Goal: Book appointment/travel/reservation

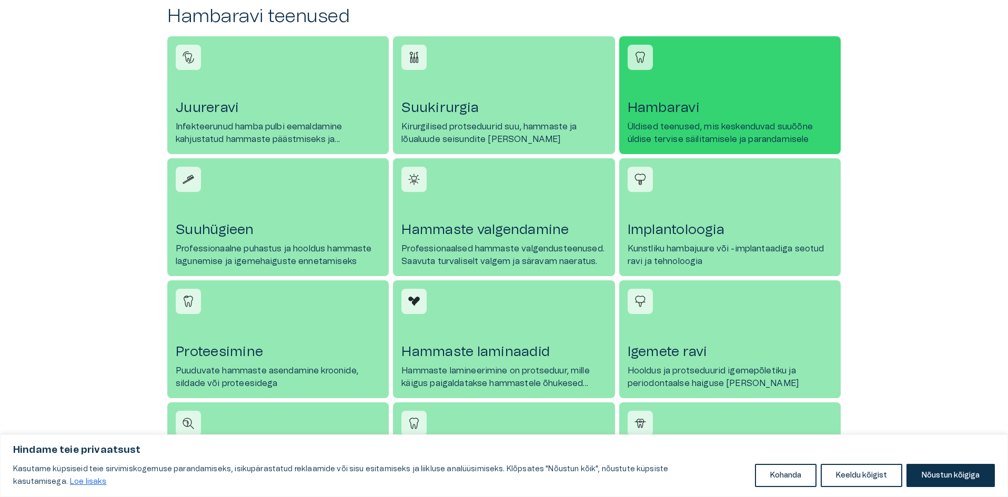
scroll to position [473, 0]
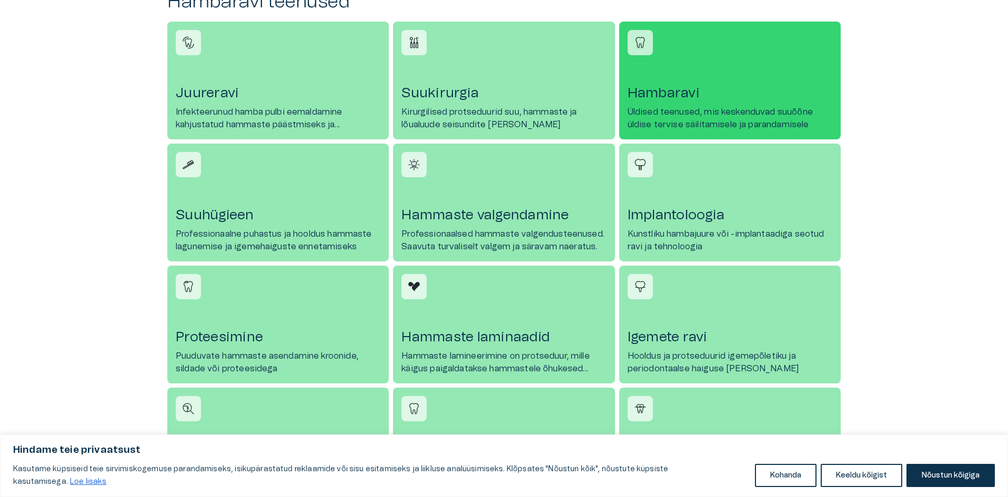
click at [710, 92] on h4 "Hambaravi" at bounding box center [730, 93] width 205 height 17
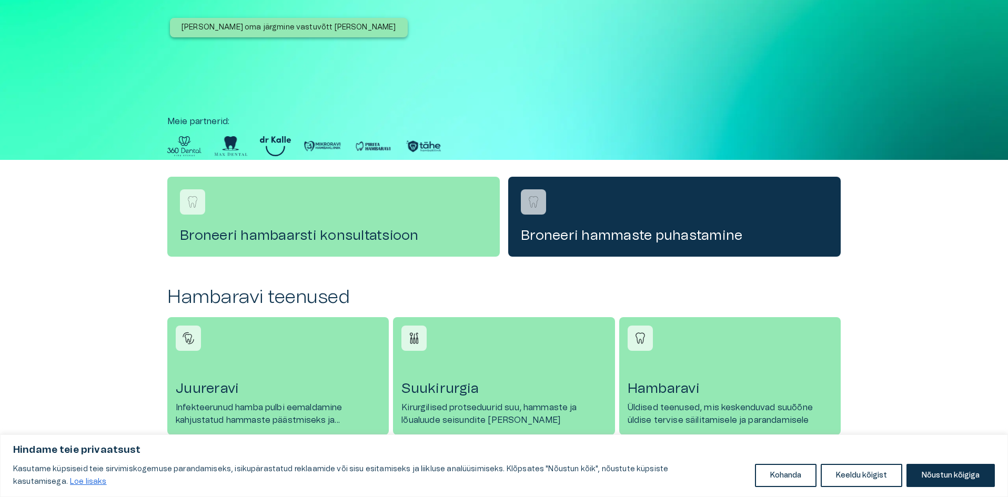
scroll to position [473, 0]
